Goal: Task Accomplishment & Management: Complete application form

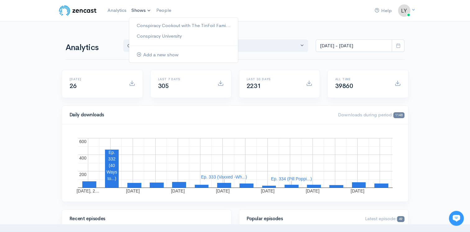
click at [135, 7] on link "Shows" at bounding box center [141, 11] width 25 height 14
click at [142, 24] on link "Conspiracy Cookout with The TinFoil Fami..." at bounding box center [183, 25] width 109 height 11
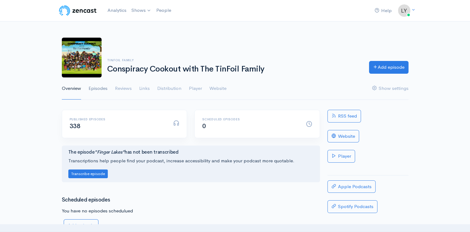
click at [98, 90] on link "Episodes" at bounding box center [98, 88] width 19 height 22
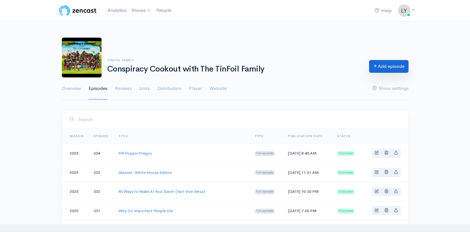
click at [397, 64] on link "Add episode" at bounding box center [388, 66] width 39 height 13
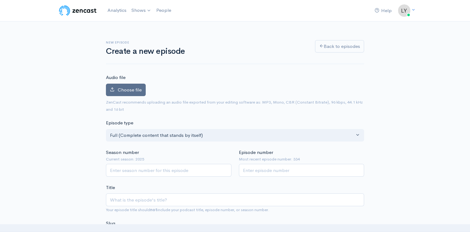
click at [112, 86] on label "Choose file" at bounding box center [126, 90] width 40 height 13
click at [0, 0] on input "Choose file" at bounding box center [0, 0] width 0 height 0
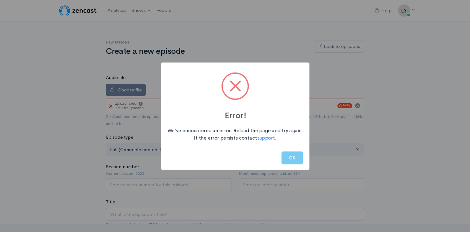
click at [283, 163] on button "OK" at bounding box center [292, 157] width 21 height 13
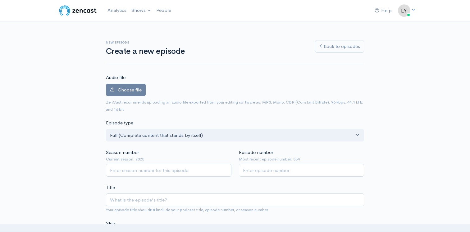
click at [142, 90] on label "Choose file" at bounding box center [126, 90] width 40 height 13
click at [0, 0] on input "Choose file" at bounding box center [0, 0] width 0 height 0
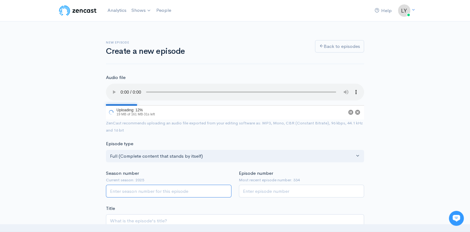
click at [146, 188] on input "Season number" at bounding box center [169, 191] width 126 height 13
type input "2025"
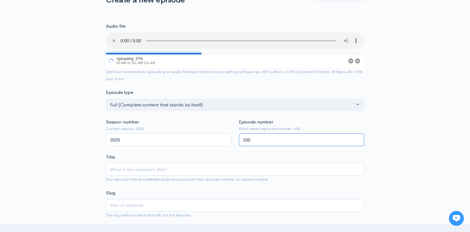
scroll to position [62, 0]
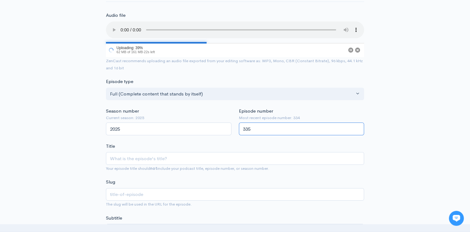
type input "335"
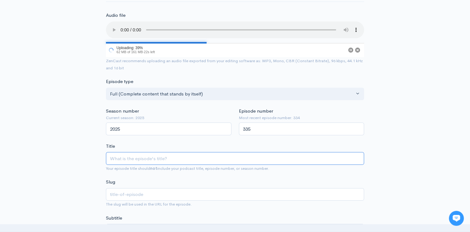
click at [151, 159] on input "Title" at bounding box center [235, 158] width 258 height 13
type input "A"
type input "a"
type input "A D"
type input "a-d"
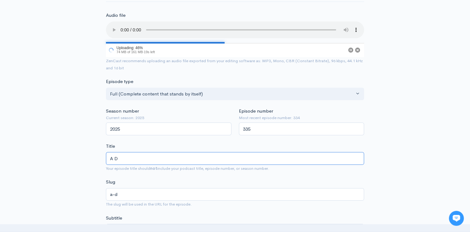
type input "A Di"
type input "a-di"
type input "A Dif"
type input "a-dif"
type input "A Diff"
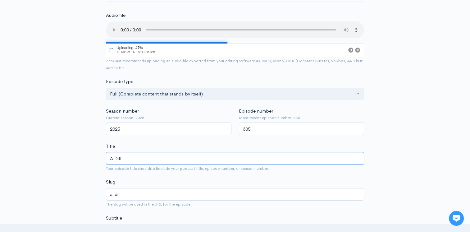
type input "a-diff"
type input "A Differ"
type input "a-differ"
type input "A Differe"
type input "a-differe"
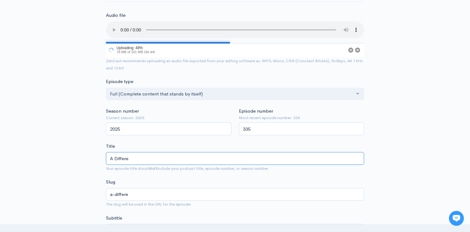
type input "A Differen"
type input "a-differen"
type input "A Different"
type input "a-different"
type input "A Different P"
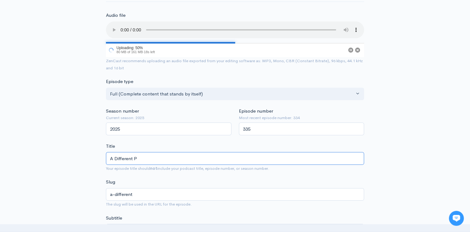
type input "a-different-p"
type input "A Different Pe"
type input "a-different-pe"
type input "A Different Per"
type input "a-different-per"
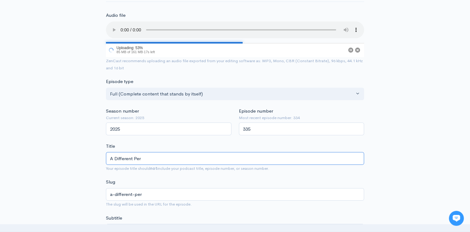
type input "A Different Pers"
type input "a-different-pers"
type input "A Different Perss"
type input "a-different-perss"
type input "A Different Perssp"
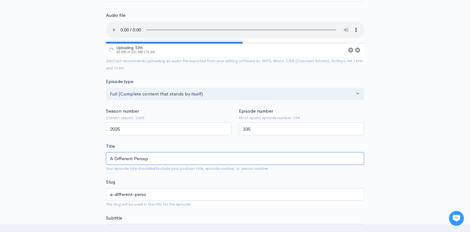
type input "a-different-perssp"
type input "A Different Persspe"
type input "a-different-persspe"
type input "A Different Perssp"
type input "a-different-perssp"
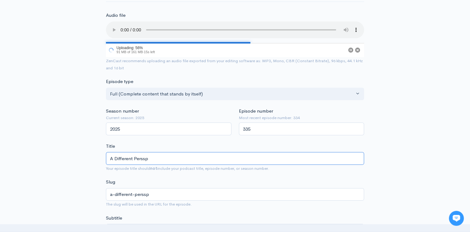
type input "A Different Perss"
type input "a-different-perss"
type input "A Different Pers"
type input "a-different-pers"
type input "A Different Perspe"
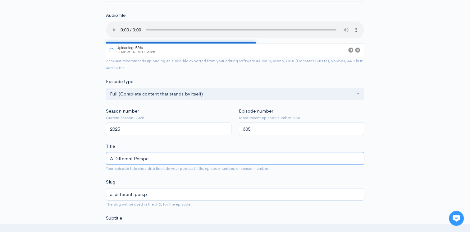
type input "a-different-perspe"
type input "A Different Perspec"
type input "a-different-perspec"
type input "A Different Perspect"
type input "a-different-perspect"
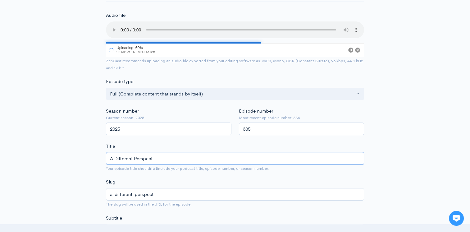
type input "A Different Perspecti"
type input "a-different-perspecti"
type input "A Different Perspectiv"
type input "a-different-perspectiv"
type input "A Different Perspective"
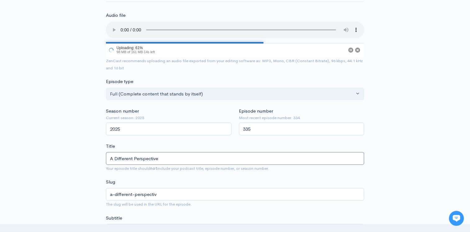
type input "a-different-perspective"
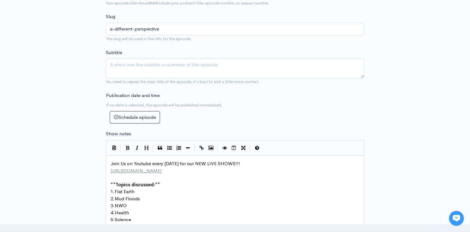
scroll to position [218, 0]
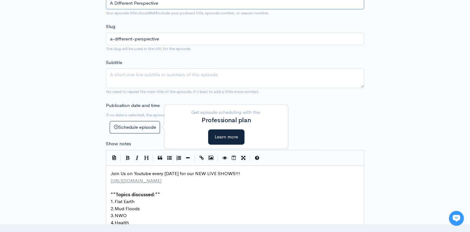
type input "A Different Perspective"
click at [144, 73] on textarea "Subtitle" at bounding box center [235, 78] width 258 height 20
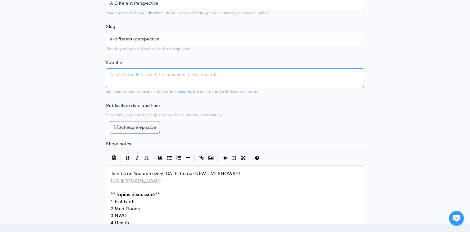
type textarea "w"
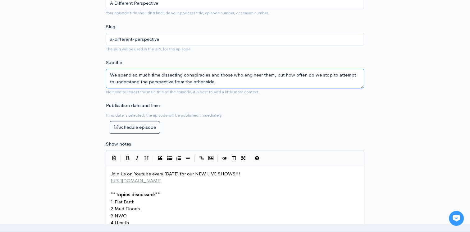
type textarea "We spend so much time dissecting conspiracies and those who engineer them, but …"
click at [136, 198] on pre "1. Flat Earth" at bounding box center [237, 201] width 256 height 7
type textarea "Top 25 Mos"
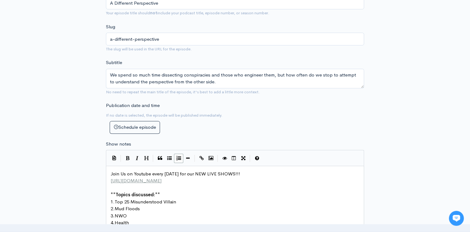
type textarea "isunderstood Villains"
type textarea "ns"
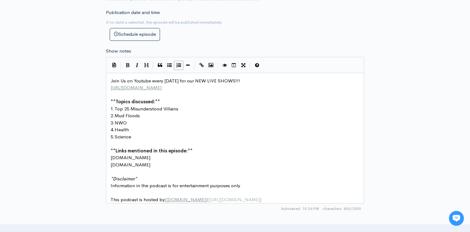
scroll to position [325, 0]
click at [143, 120] on pre "3. NWO" at bounding box center [237, 122] width 256 height 7
type textarea "Univ"
type textarea "[PERSON_NAME]"
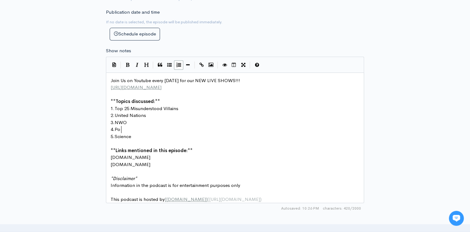
type textarea "Po"
type textarea "[PERSON_NAME]"
type textarea "population Afe"
type textarea "genda"
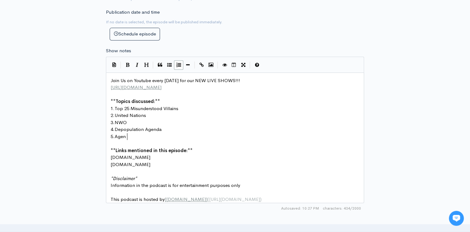
scroll to position [2, 11]
type textarea "Agenda 211"
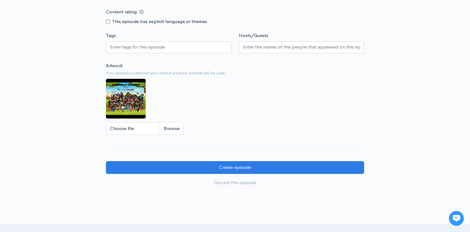
scroll to position [542, 0]
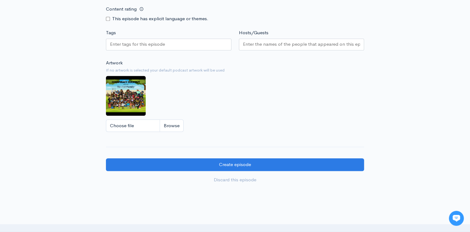
click at [106, 21] on input "Content rating" at bounding box center [108, 19] width 4 height 4
checkbox input "true"
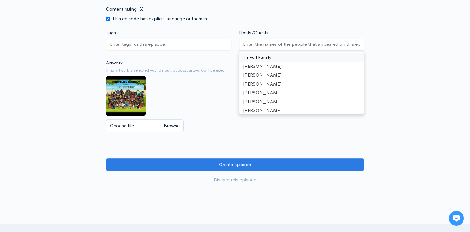
click at [253, 46] on input "Hosts/Guests" at bounding box center [301, 44] width 117 height 7
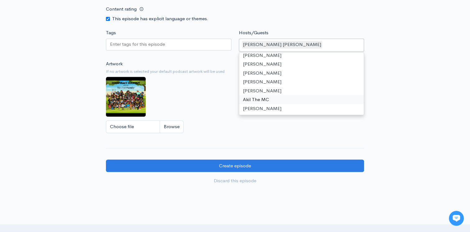
scroll to position [21, 0]
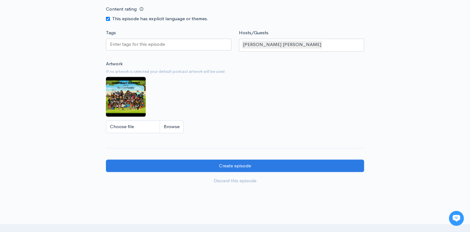
click at [128, 48] on input "Tags" at bounding box center [138, 44] width 56 height 7
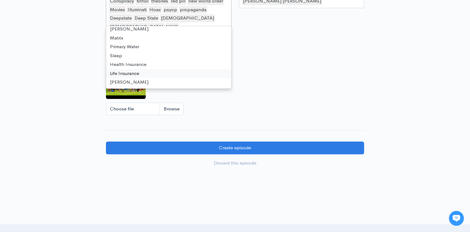
scroll to position [605, 0]
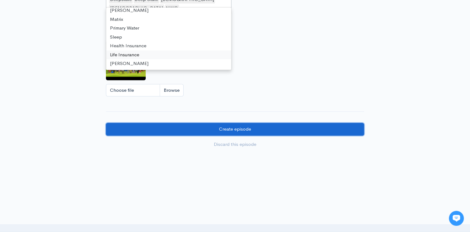
click at [184, 125] on input "Create episode" at bounding box center [235, 129] width 258 height 13
